Goal: Task Accomplishment & Management: Complete application form

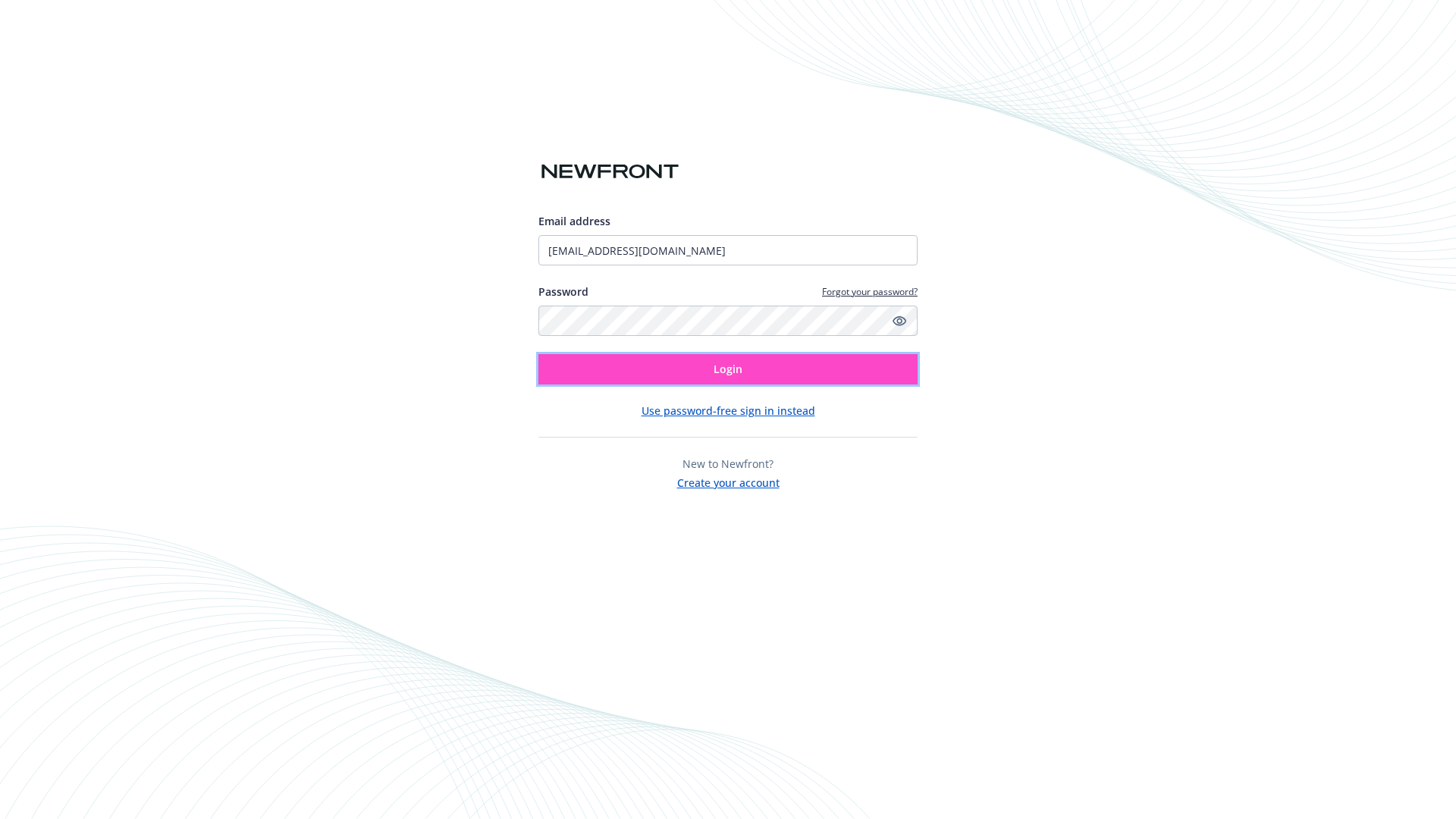
click at [728, 369] on span "Login" at bounding box center [728, 369] width 29 height 14
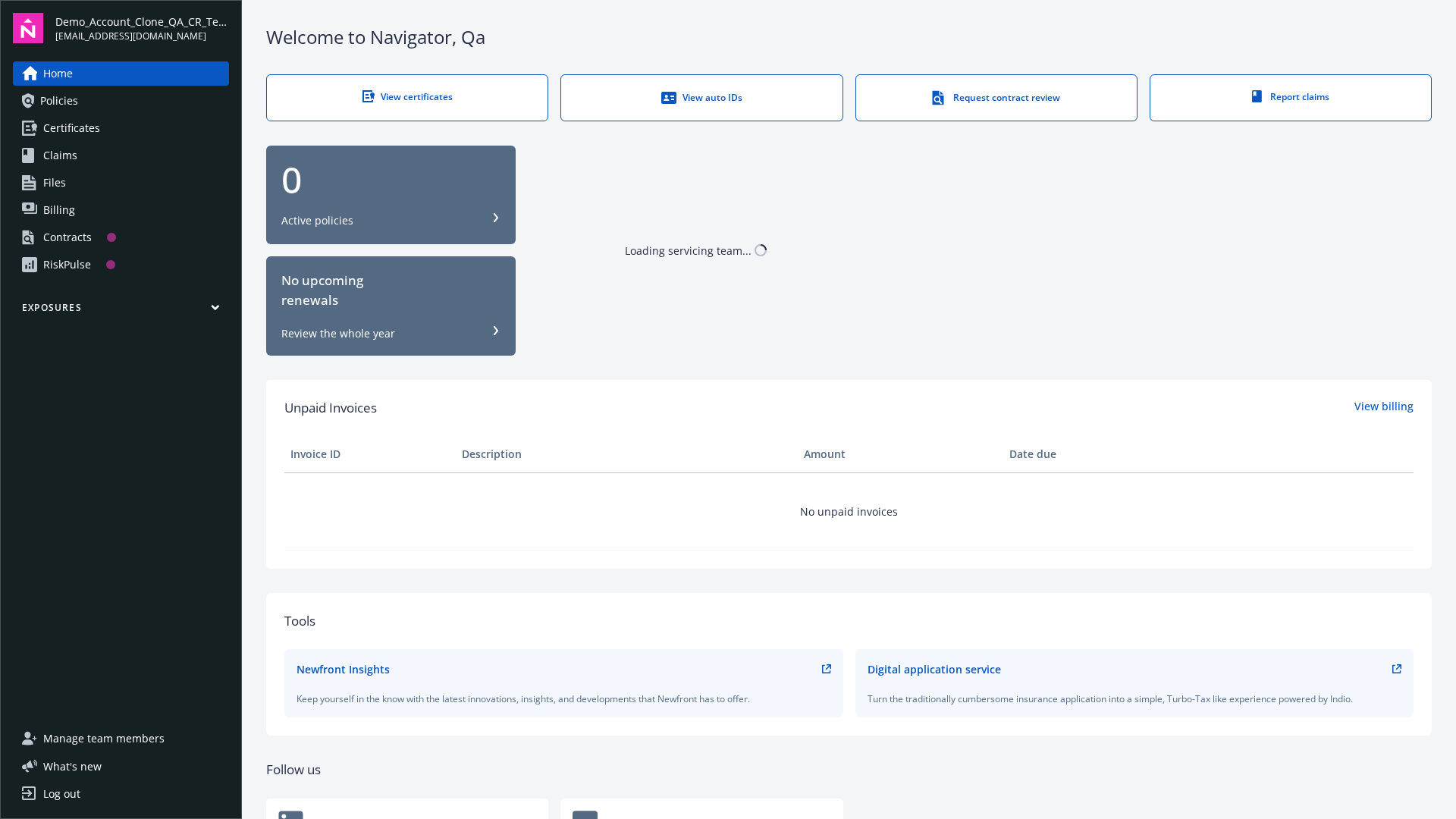
click at [142, 28] on span "Demo_Account_Clone_QA_CR_Tests_Prospect" at bounding box center [142, 21] width 173 height 16
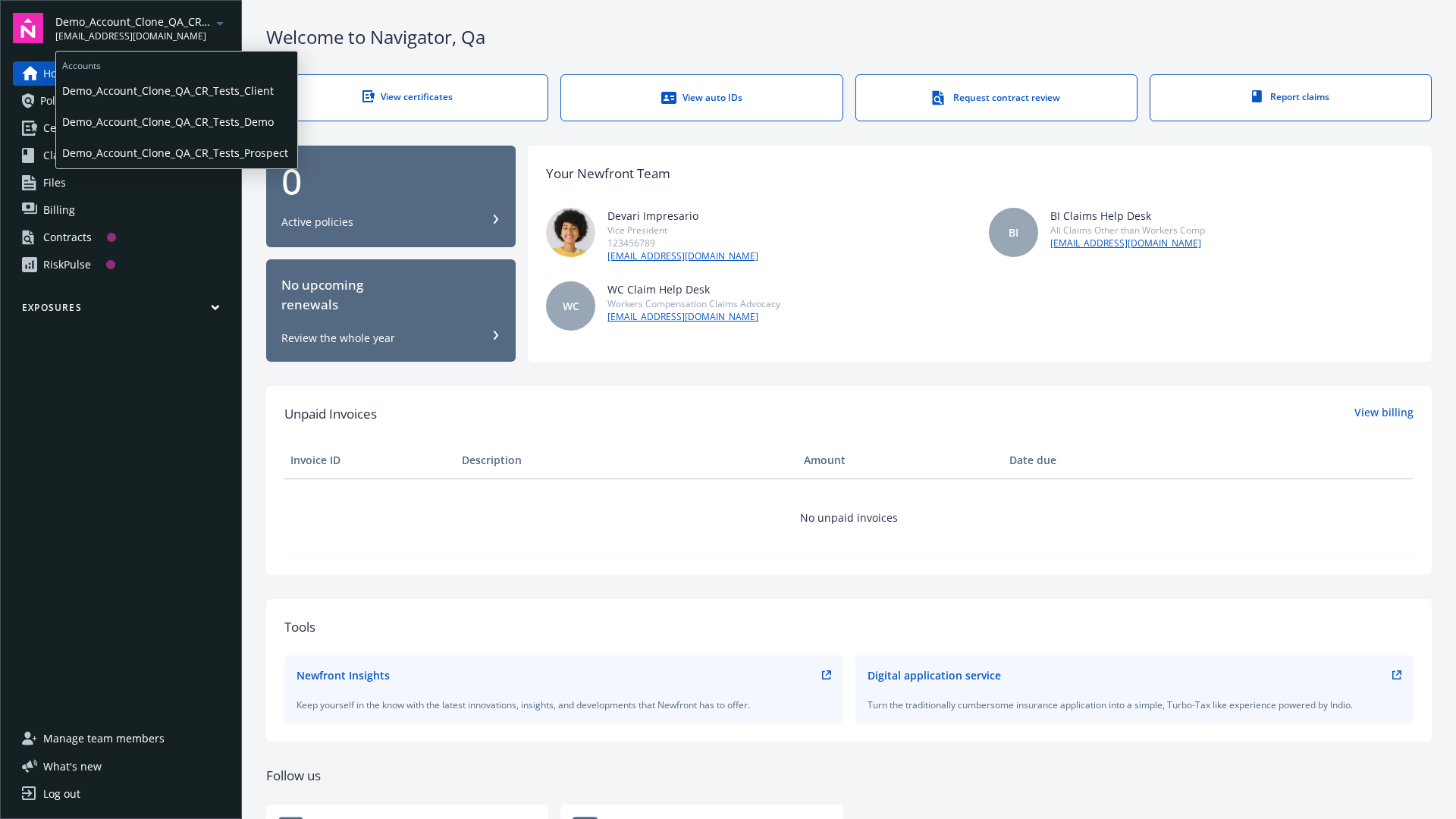
click at [175, 91] on span "Demo_Account_Clone_QA_CR_Tests_Client" at bounding box center [177, 91] width 229 height 31
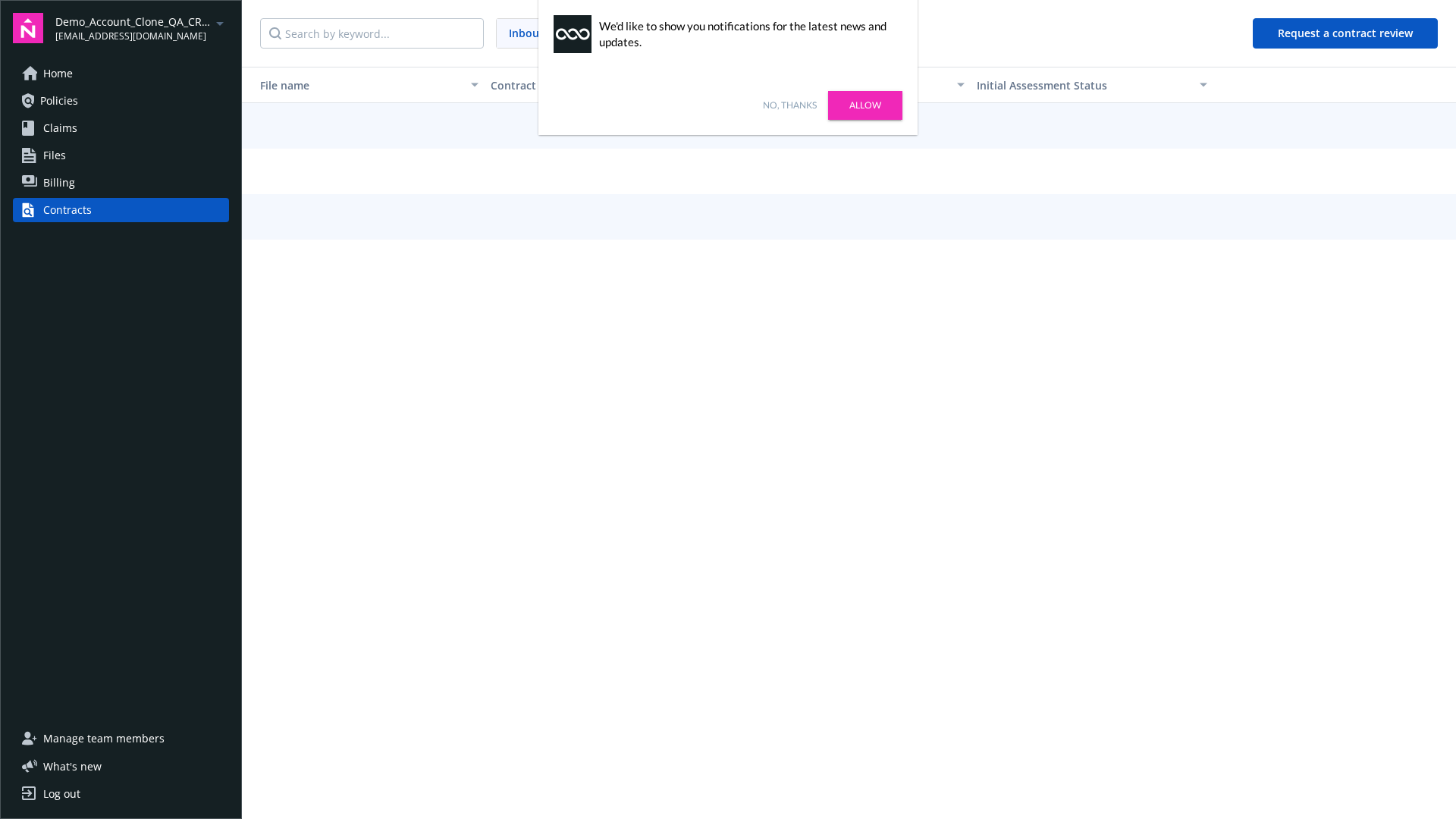
click at [790, 105] on link "No, thanks" at bounding box center [790, 105] width 54 height 13
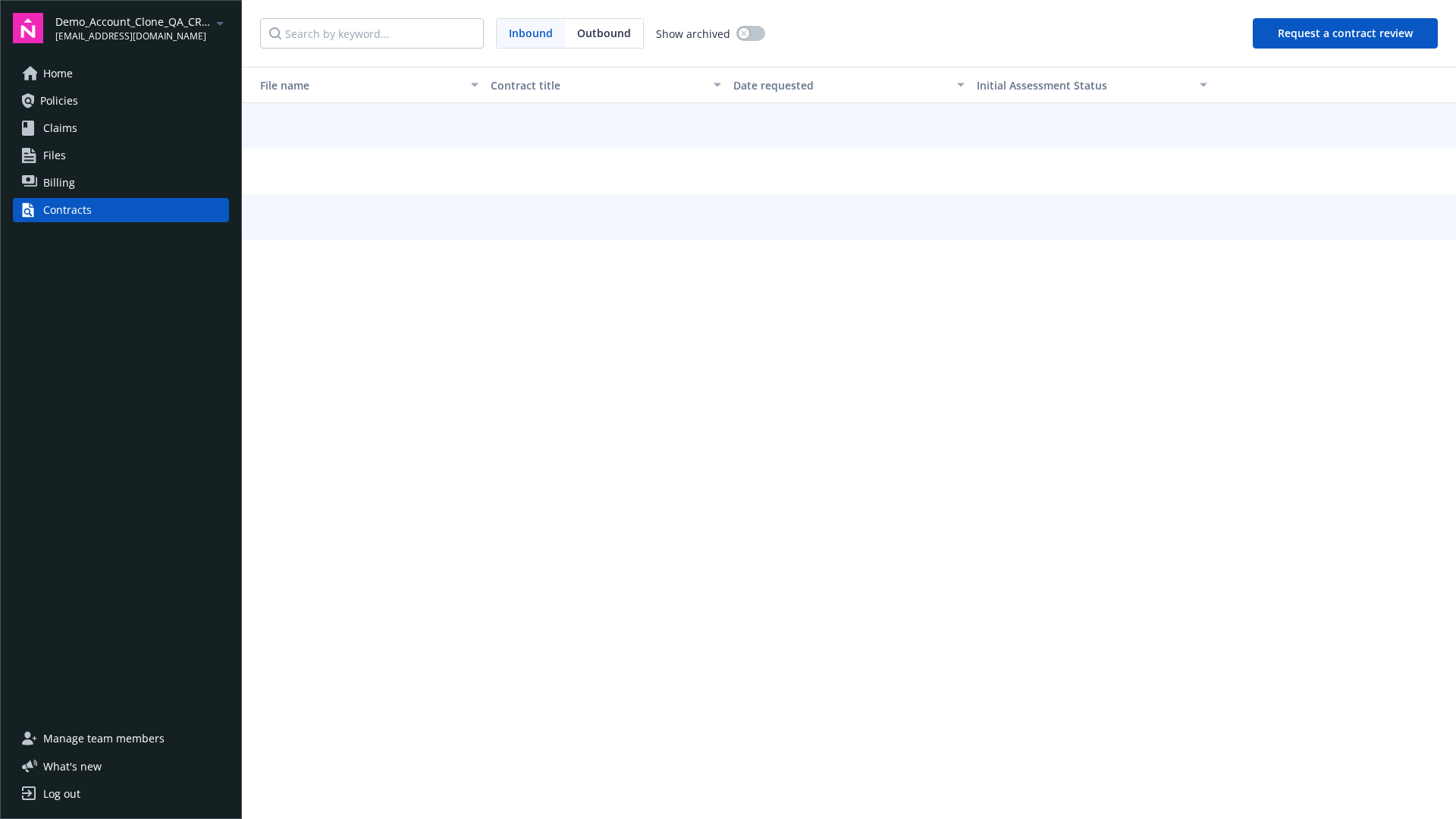
click at [1346, 34] on button "Request a contract review" at bounding box center [1345, 33] width 185 height 30
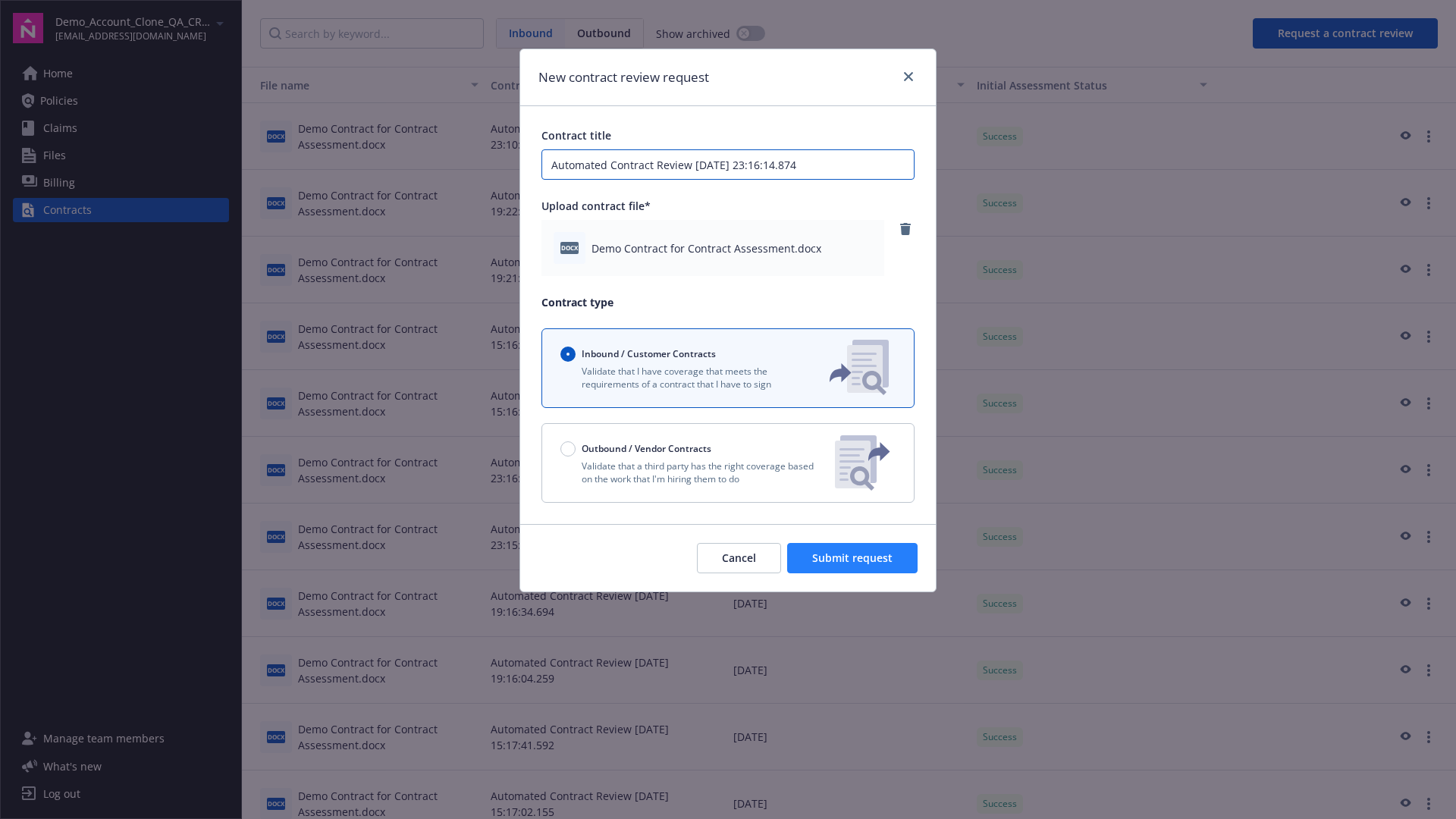
type input "Automated Contract Review 09-15-2025 23:16:14.874"
click at [853, 558] on span "Submit request" at bounding box center [852, 557] width 80 height 14
